Goal: Task Accomplishment & Management: Use online tool/utility

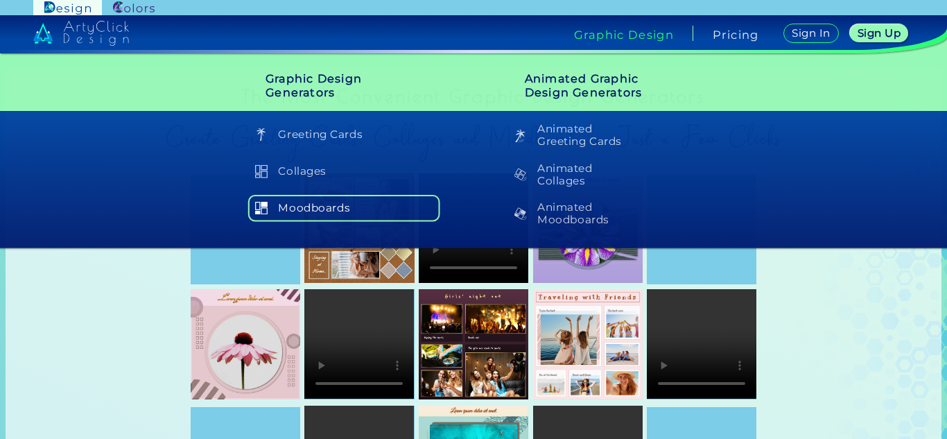
click at [301, 199] on h5 "Moodboards" at bounding box center [343, 208] width 191 height 26
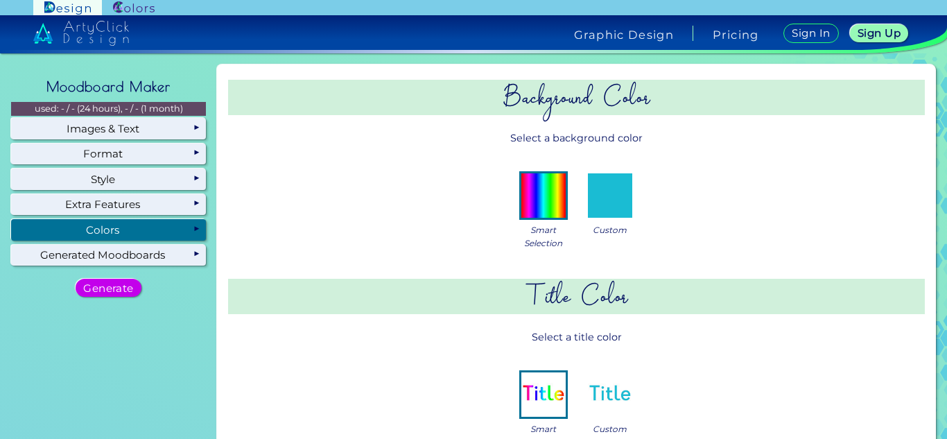
click at [189, 228] on div "Colors" at bounding box center [108, 229] width 195 height 21
click at [549, 201] on img at bounding box center [544, 195] width 44 height 44
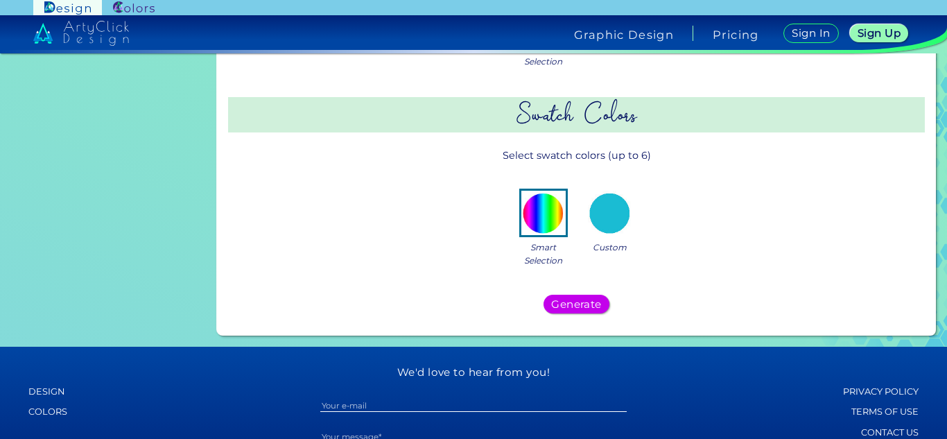
scroll to position [391, 0]
